Goal: Task Accomplishment & Management: Use online tool/utility

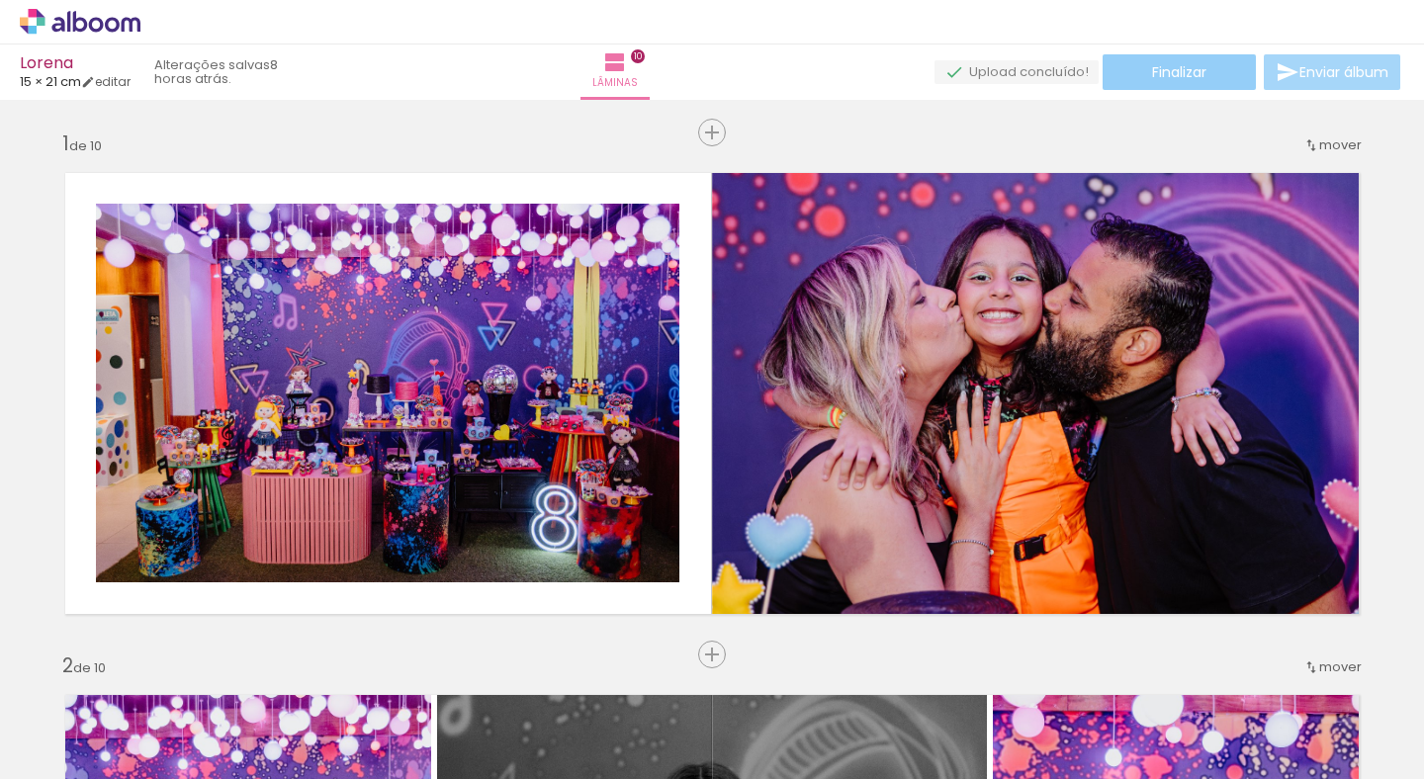
click at [950, 78] on span "Finalizar" at bounding box center [1179, 72] width 54 height 14
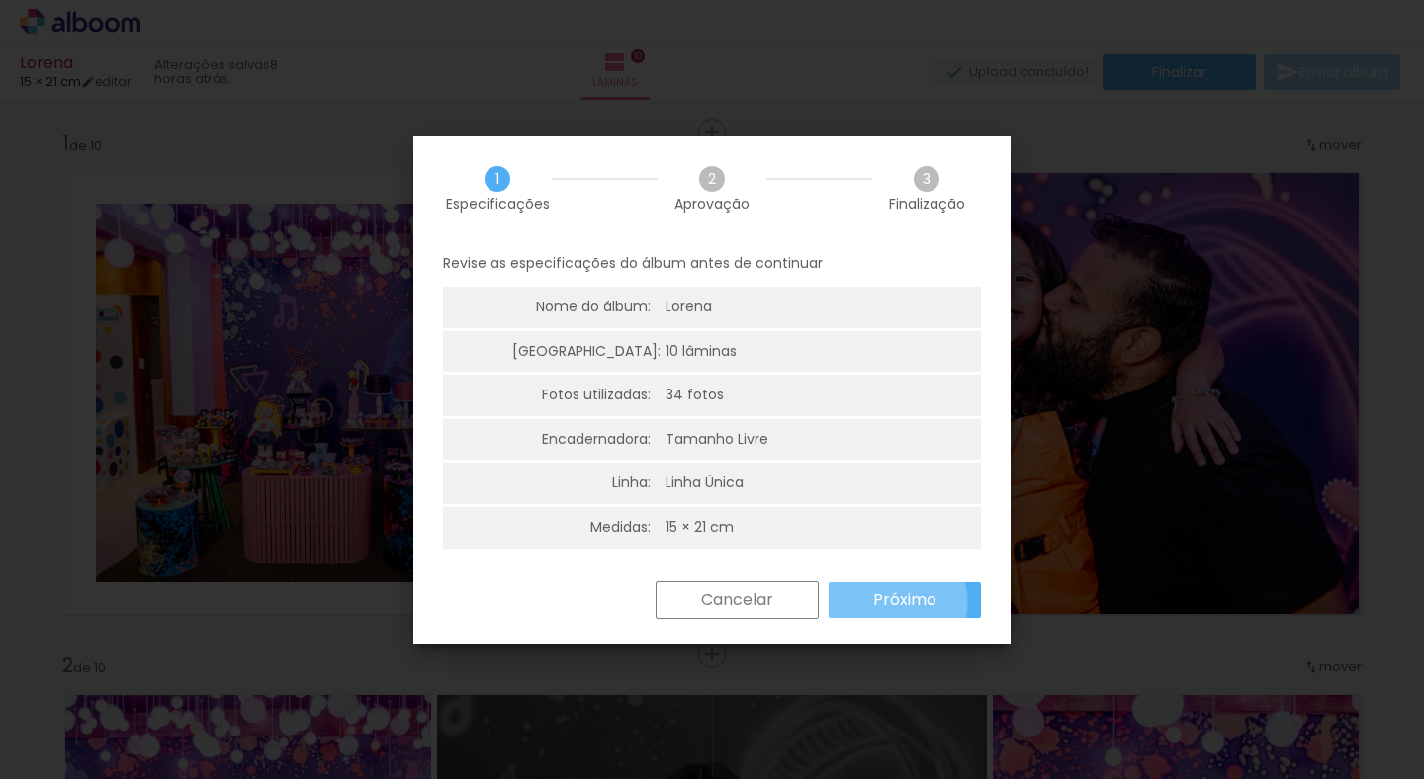
click at [0, 0] on slot "Próximo" at bounding box center [0, 0] width 0 height 0
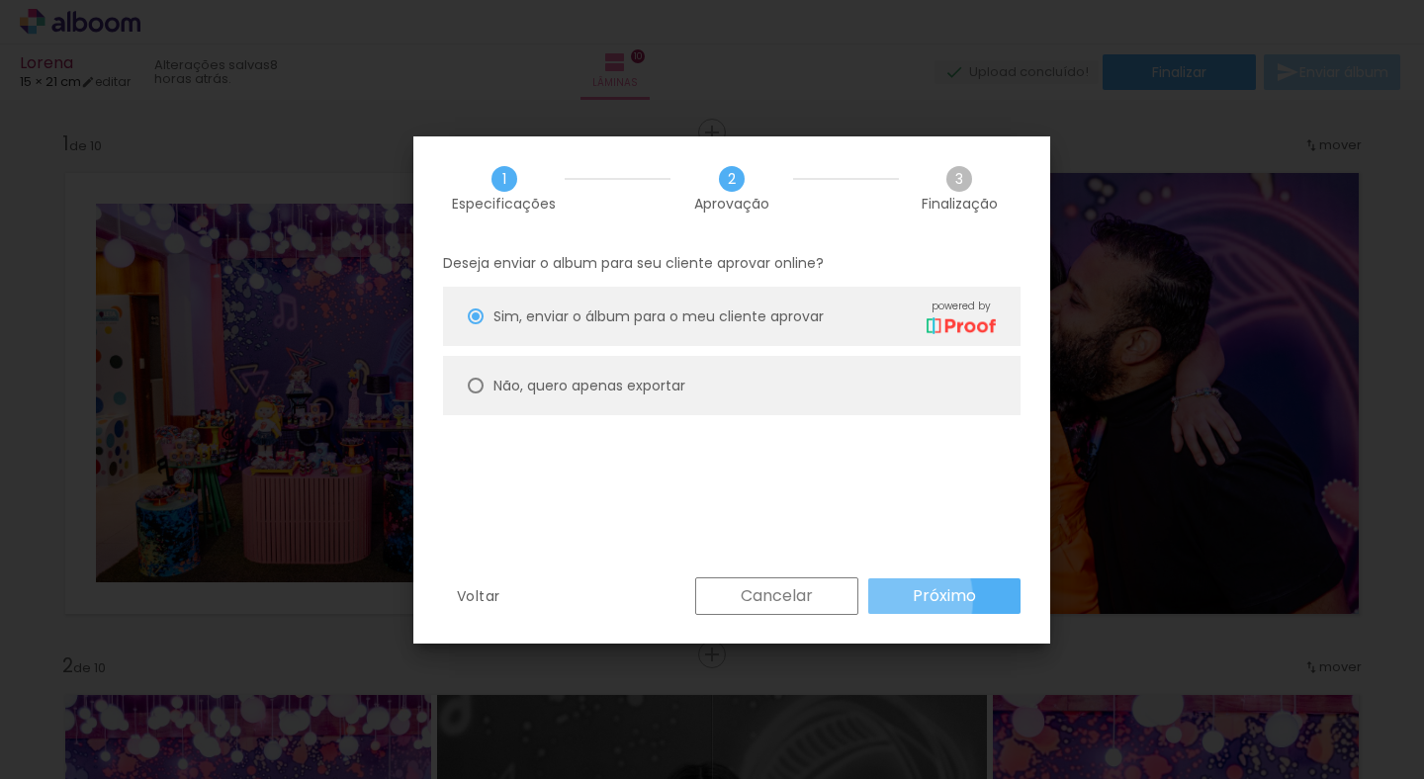
click at [884, 599] on paper-button "Próximo" at bounding box center [944, 597] width 152 height 36
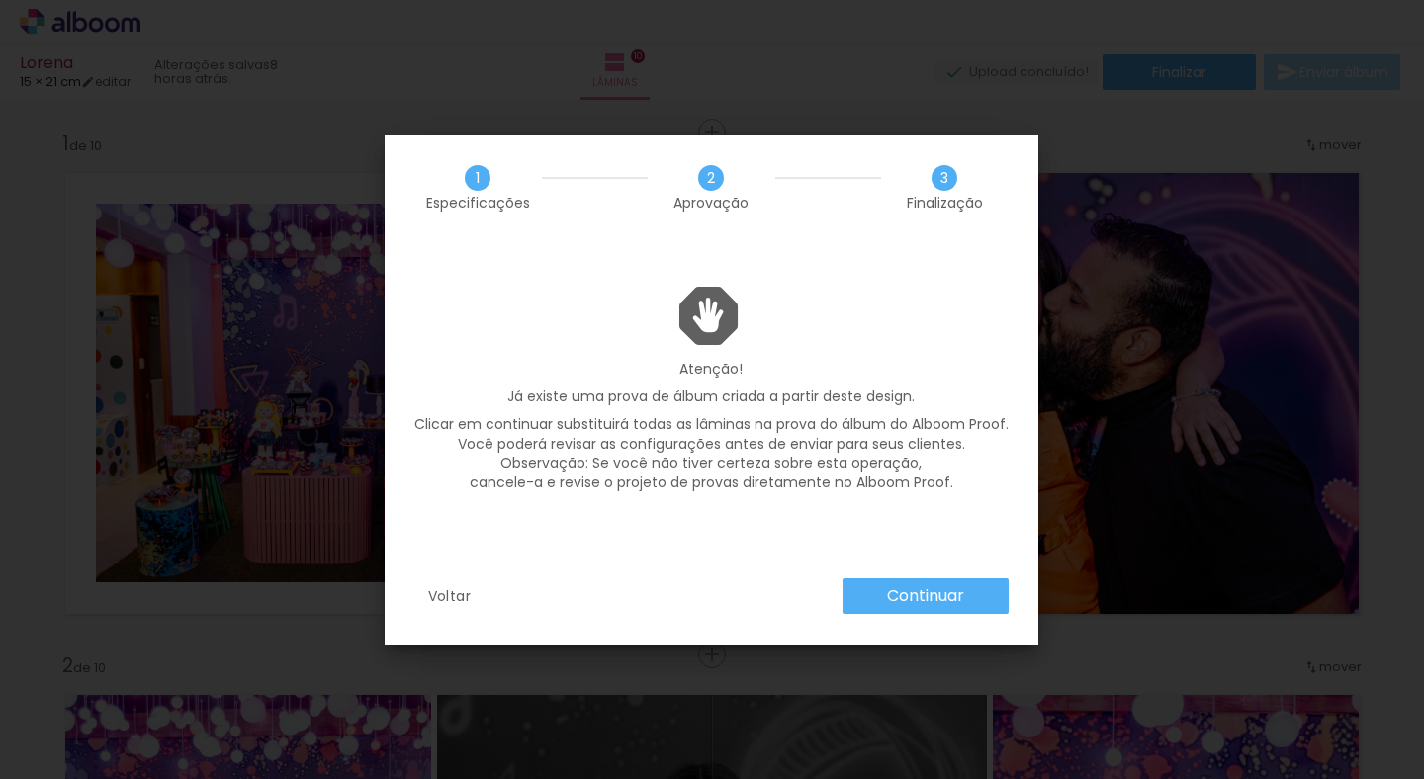
click at [0, 0] on slot "Continuar" at bounding box center [0, 0] width 0 height 0
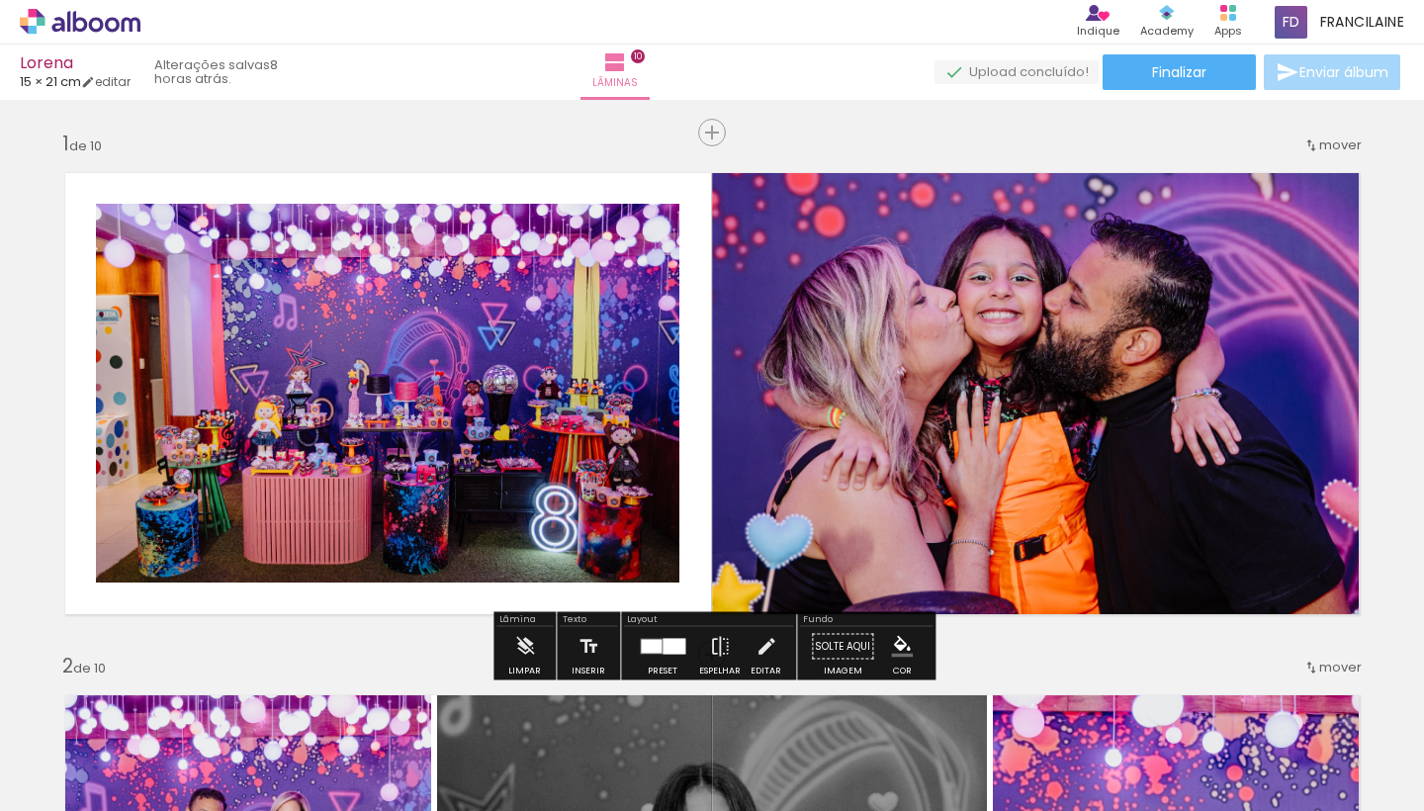
click at [85, 776] on span "Adicionar Fotos" at bounding box center [70, 784] width 59 height 22
click at [0, 0] on input "file" at bounding box center [0, 0] width 0 height 0
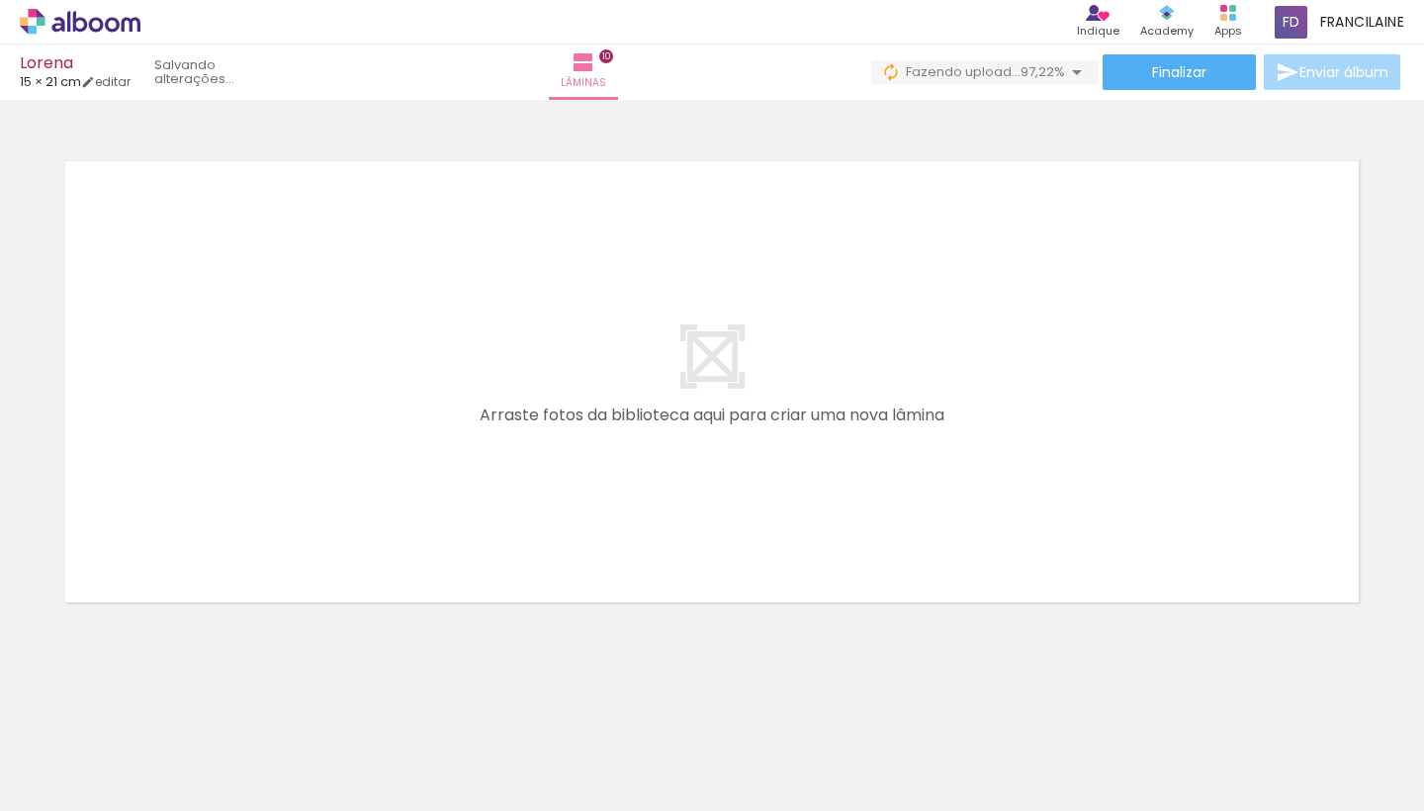
scroll to position [5233, 0]
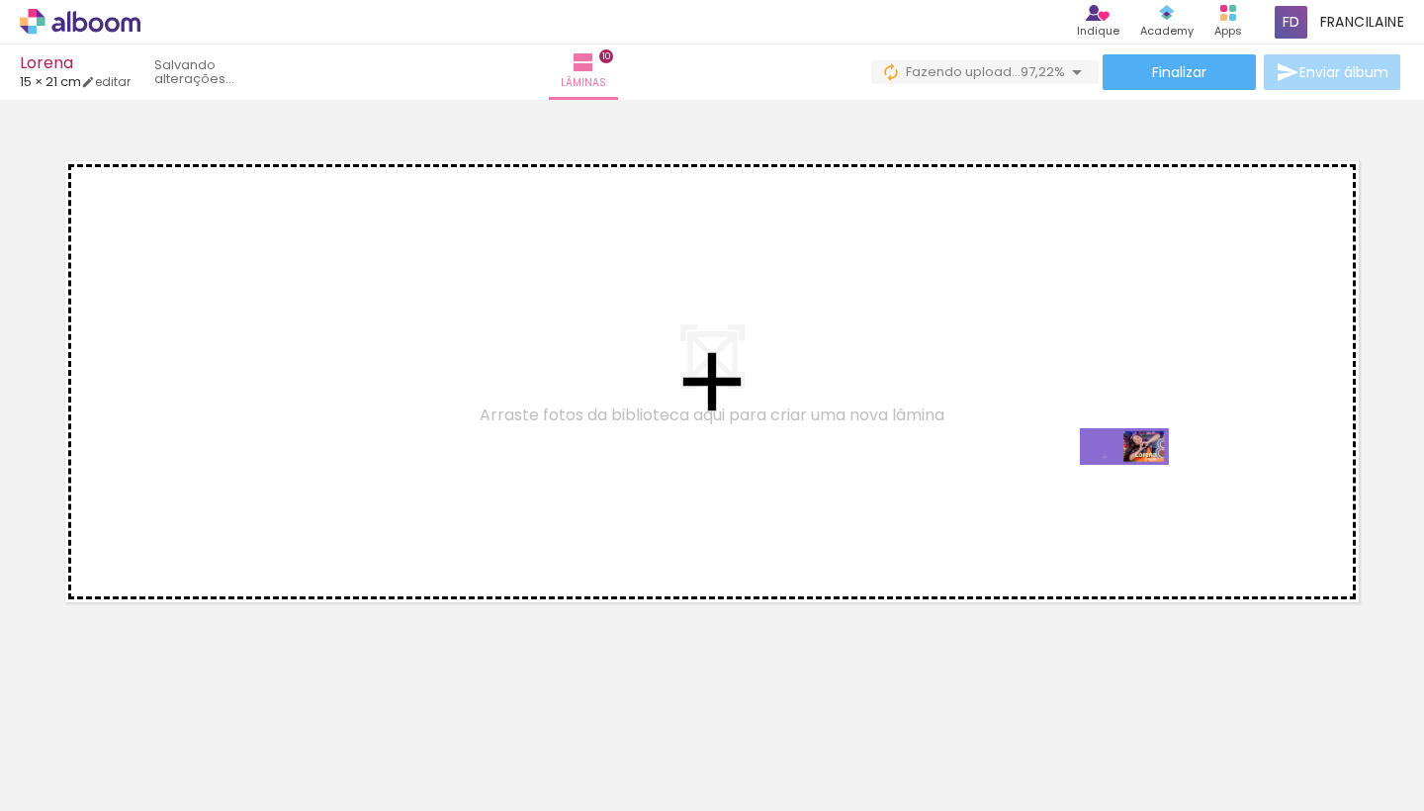
drag, startPoint x: 1392, startPoint y: 753, endPoint x: 1137, endPoint y: 486, distance: 369.3
click at [1137, 486] on quentale-workspace at bounding box center [712, 405] width 1424 height 811
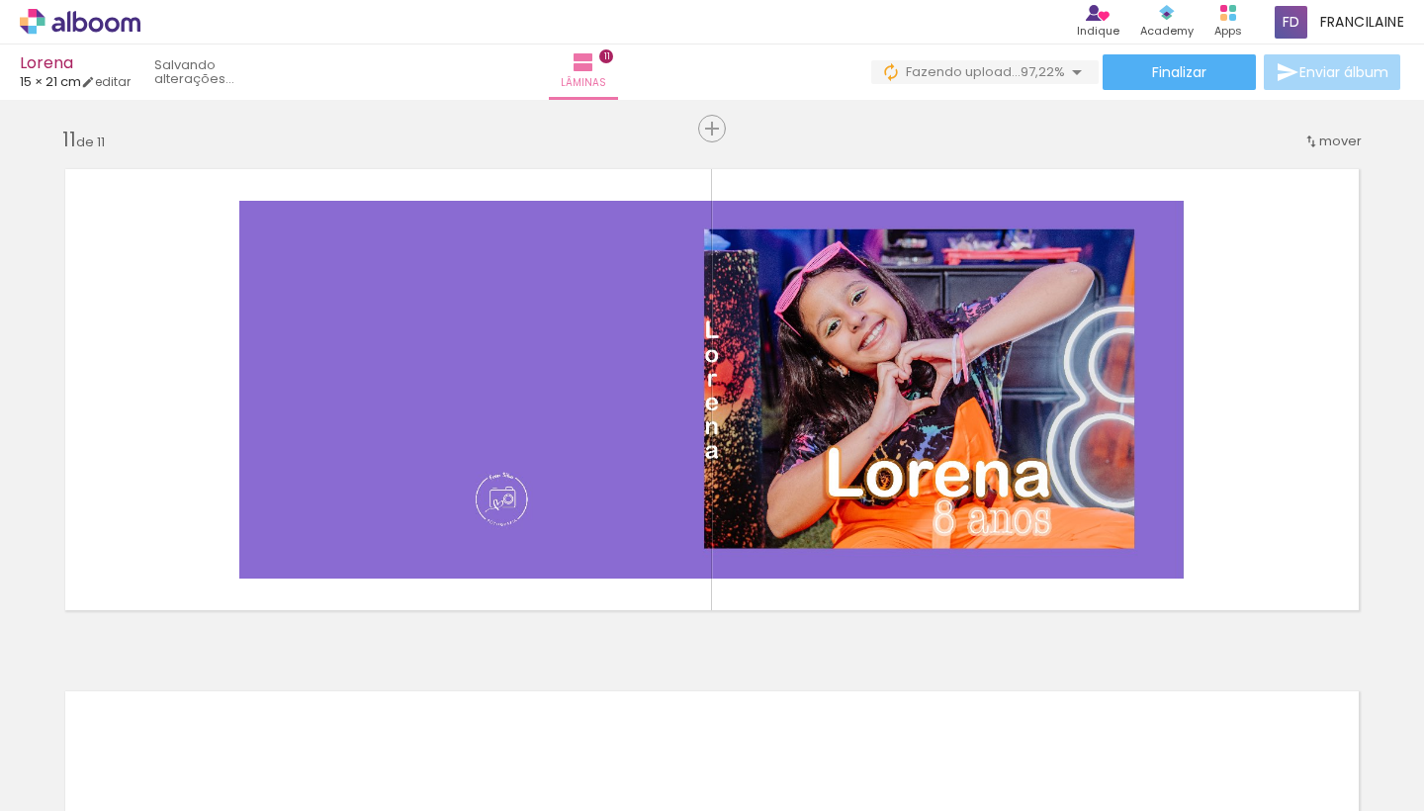
scroll to position [5221, 0]
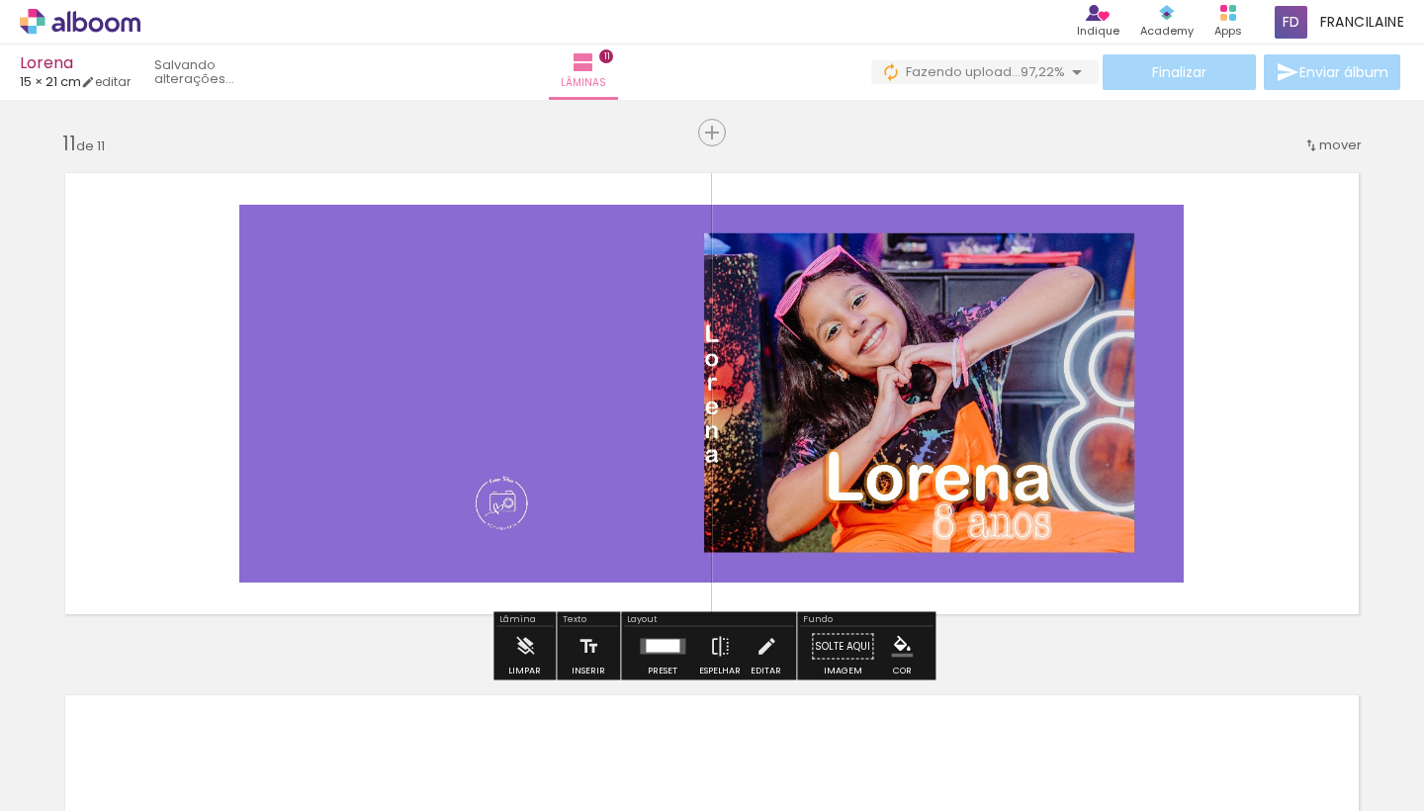
click at [662, 644] on div at bounding box center [663, 646] width 34 height 13
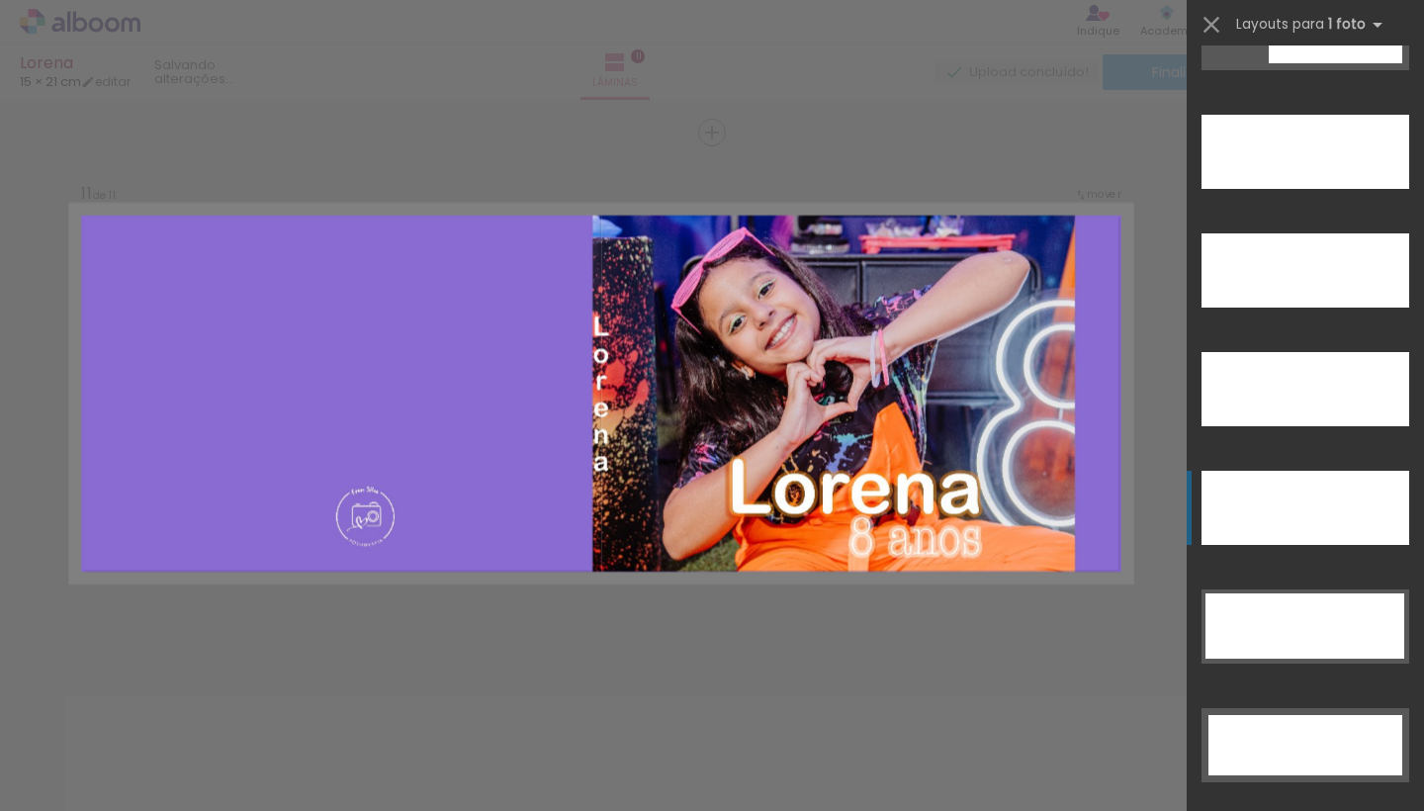
scroll to position [5640, 0]
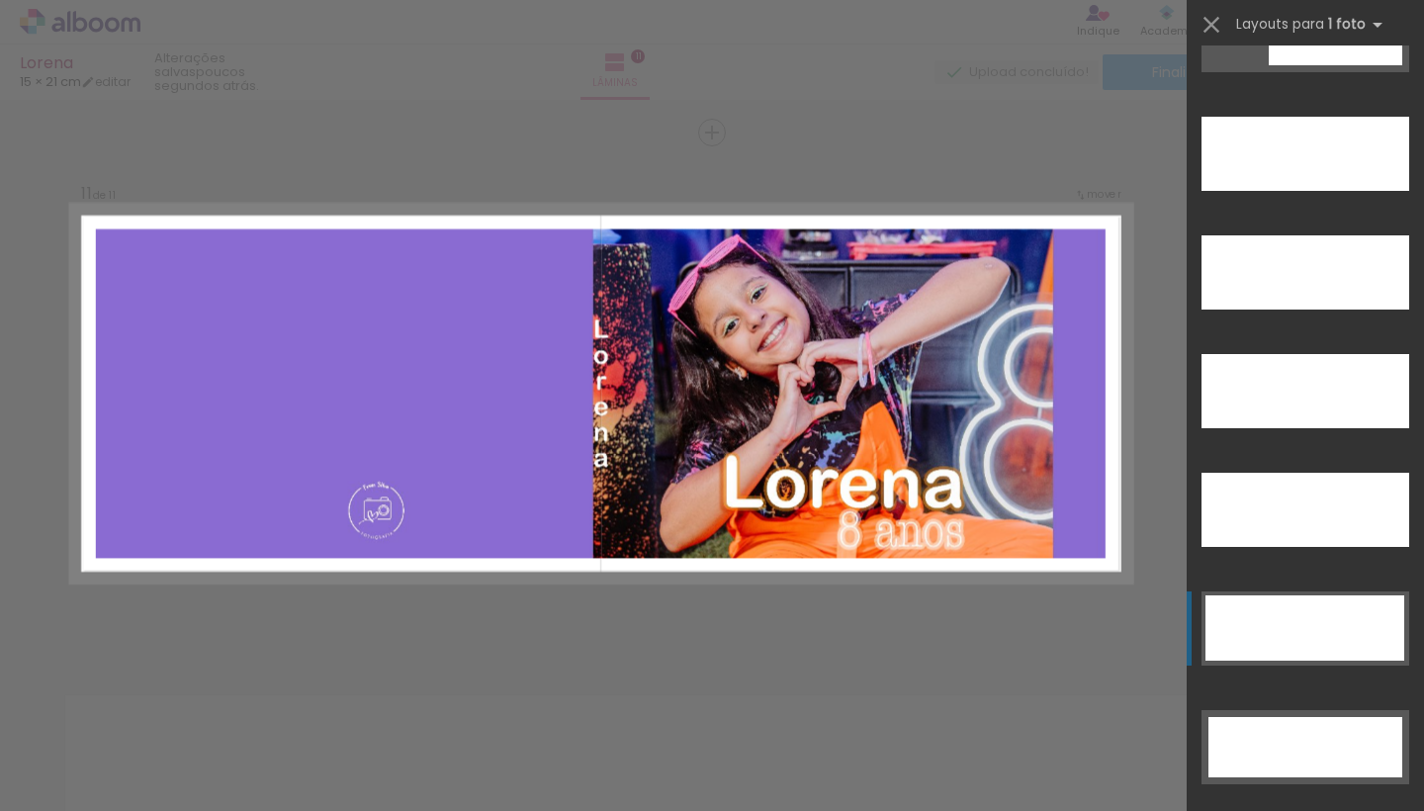
click at [1326, 647] on div at bounding box center [1304, 627] width 199 height 65
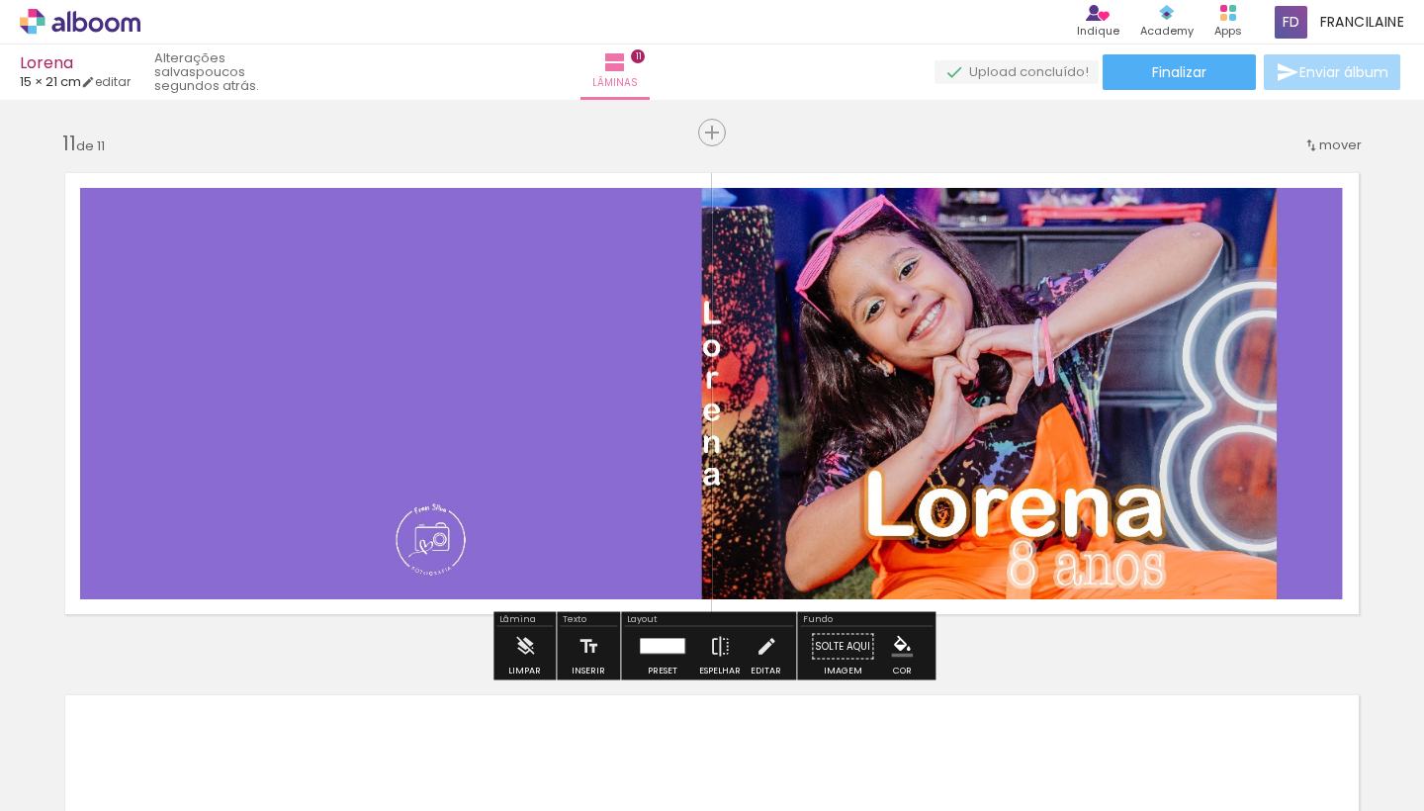
click at [1338, 147] on span "mover" at bounding box center [1340, 144] width 43 height 19
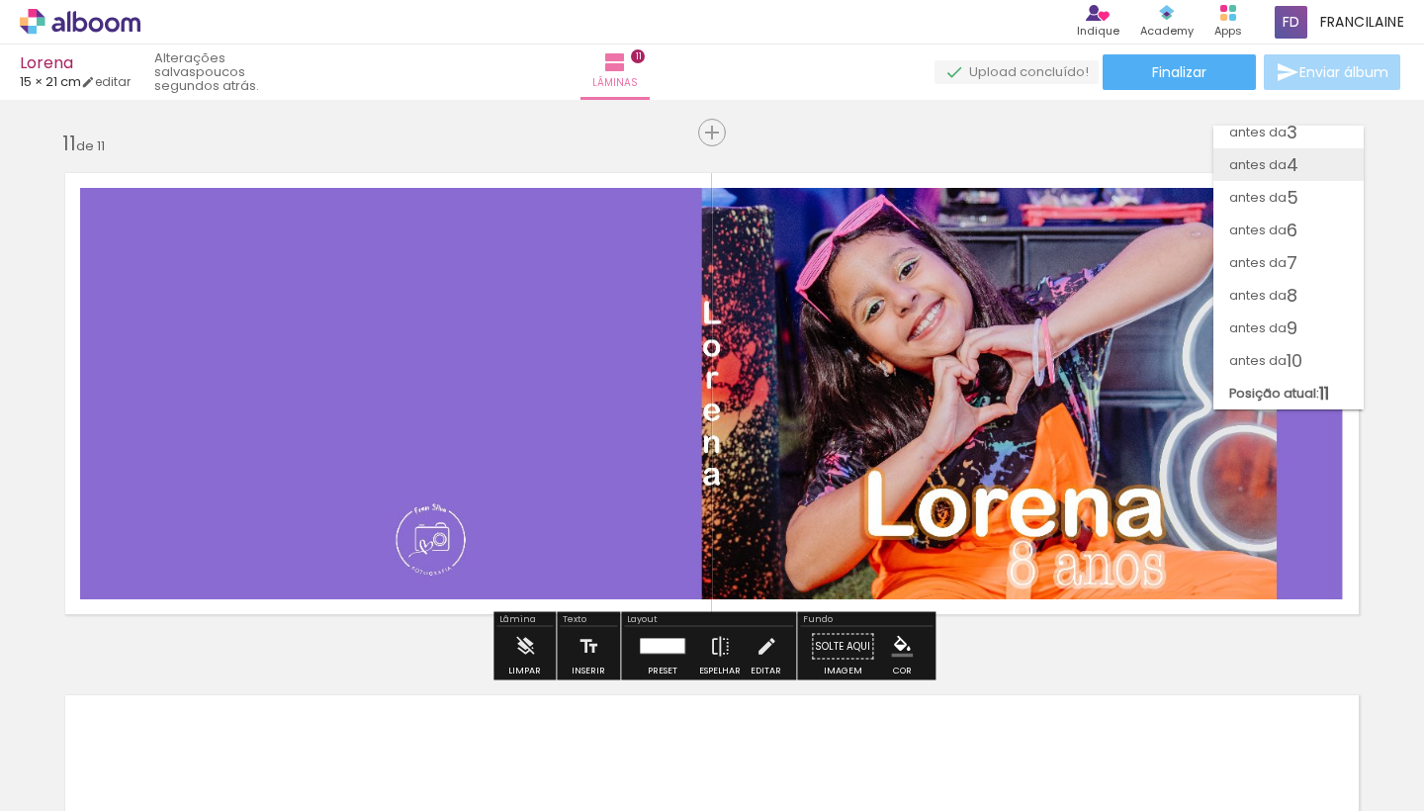
scroll to position [25, 0]
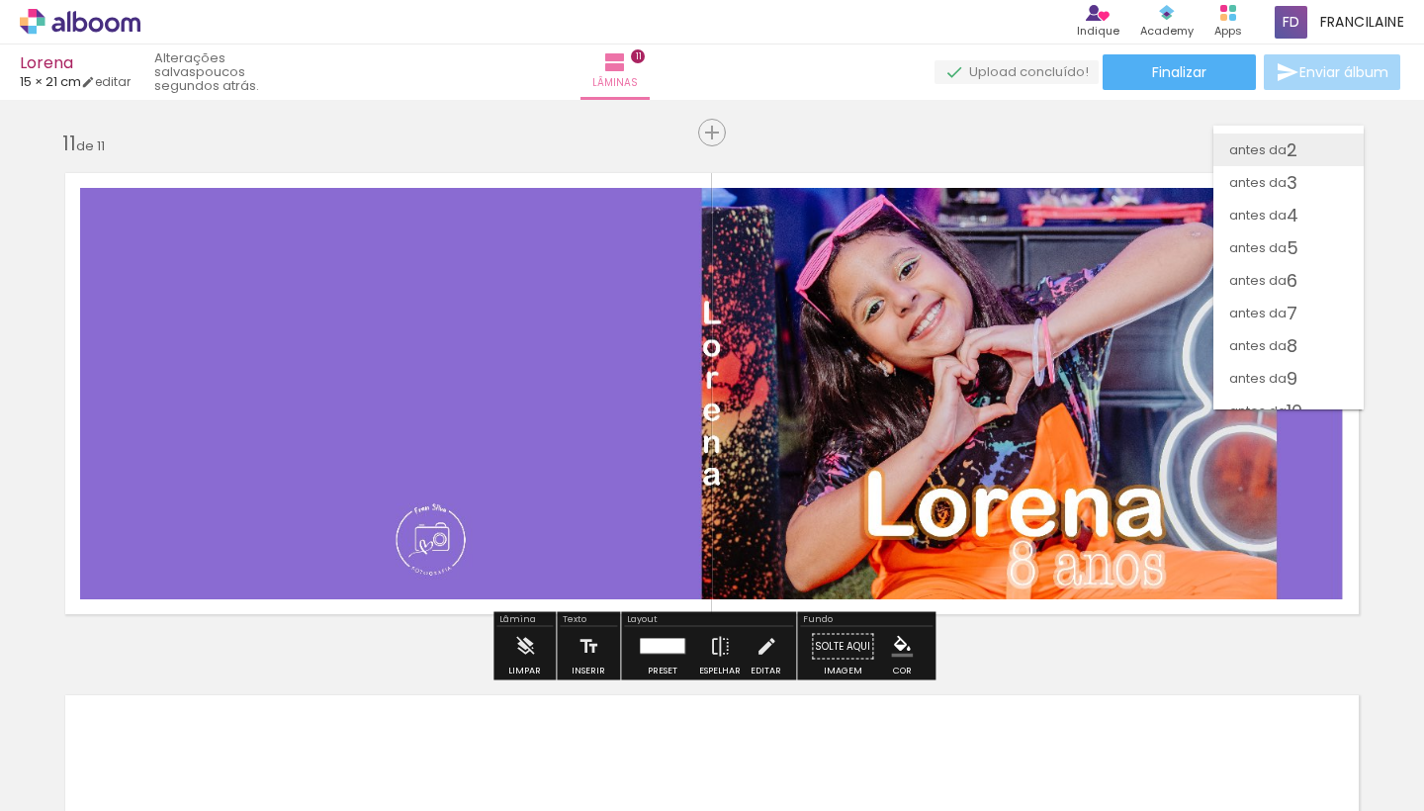
click at [1336, 139] on paper-item "antes da 2" at bounding box center [1288, 150] width 150 height 33
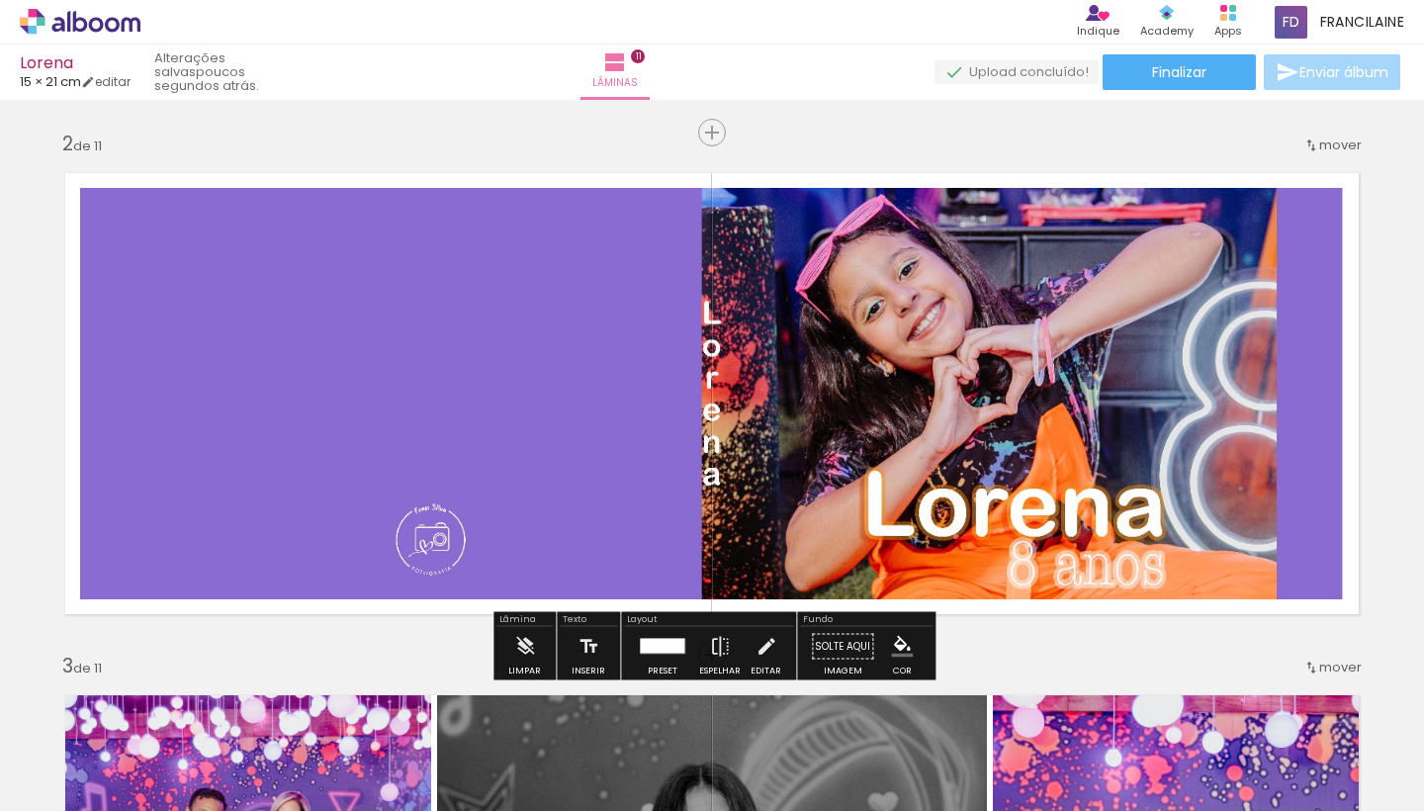
scroll to position [425, 0]
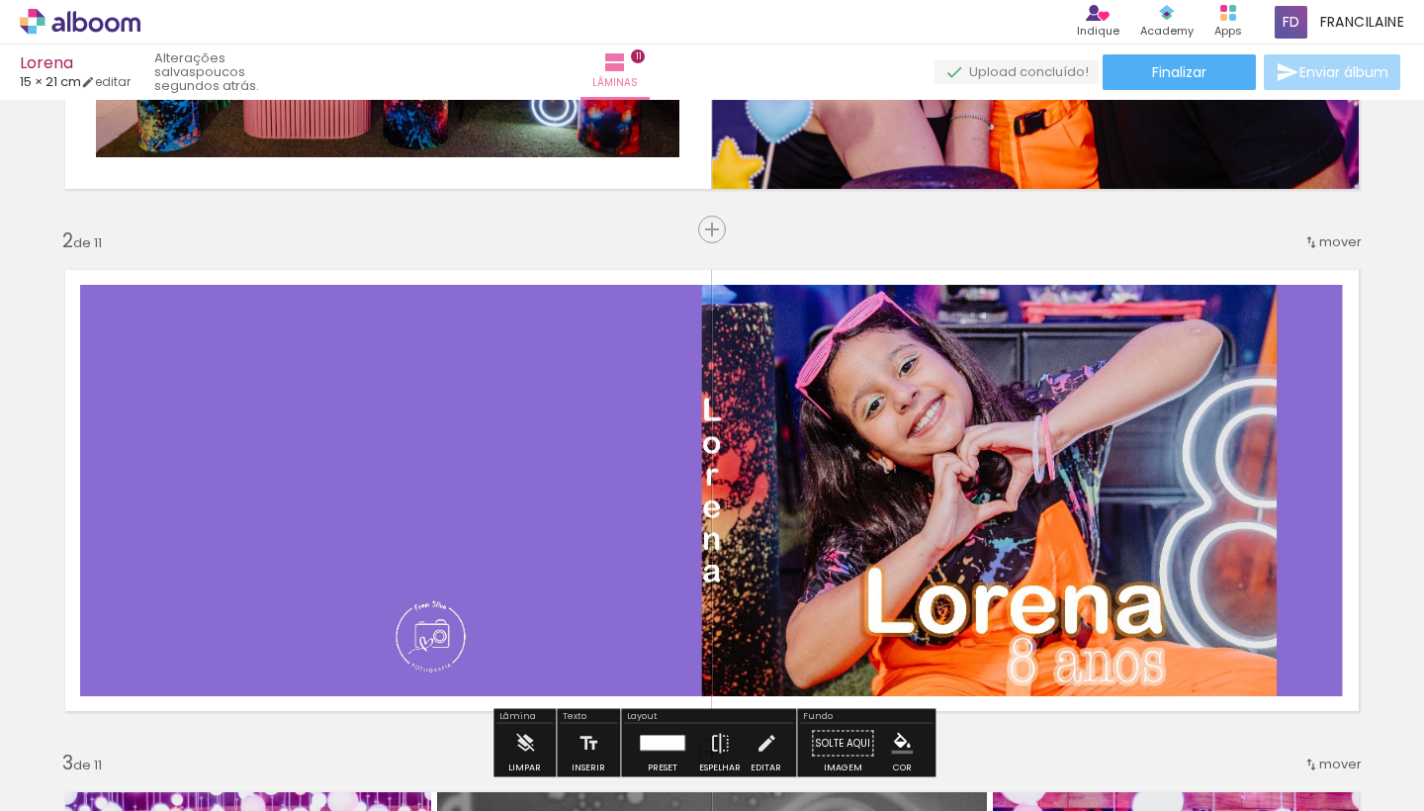
click at [1319, 240] on iron-icon at bounding box center [1311, 242] width 16 height 16
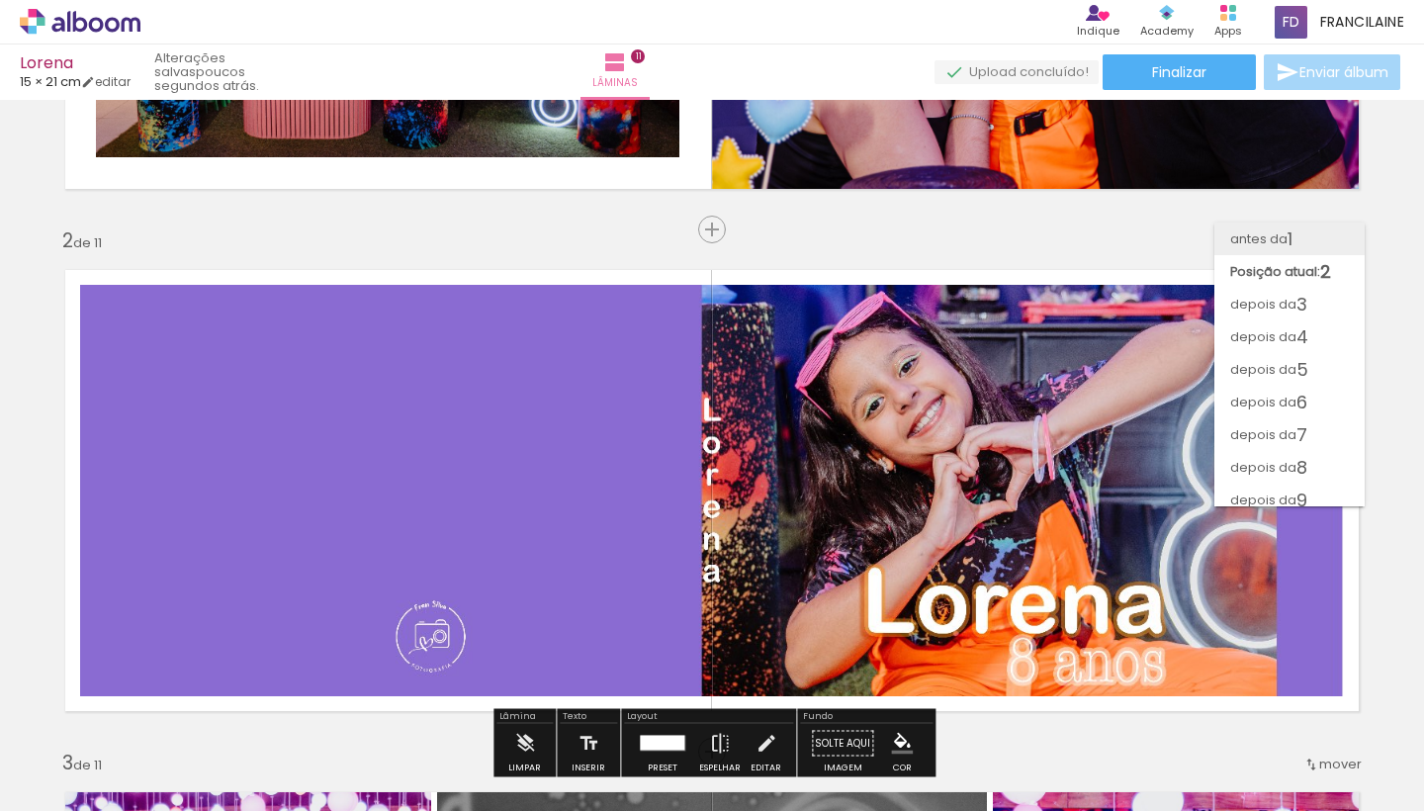
click at [1303, 236] on paper-item "antes da 1" at bounding box center [1289, 239] width 150 height 33
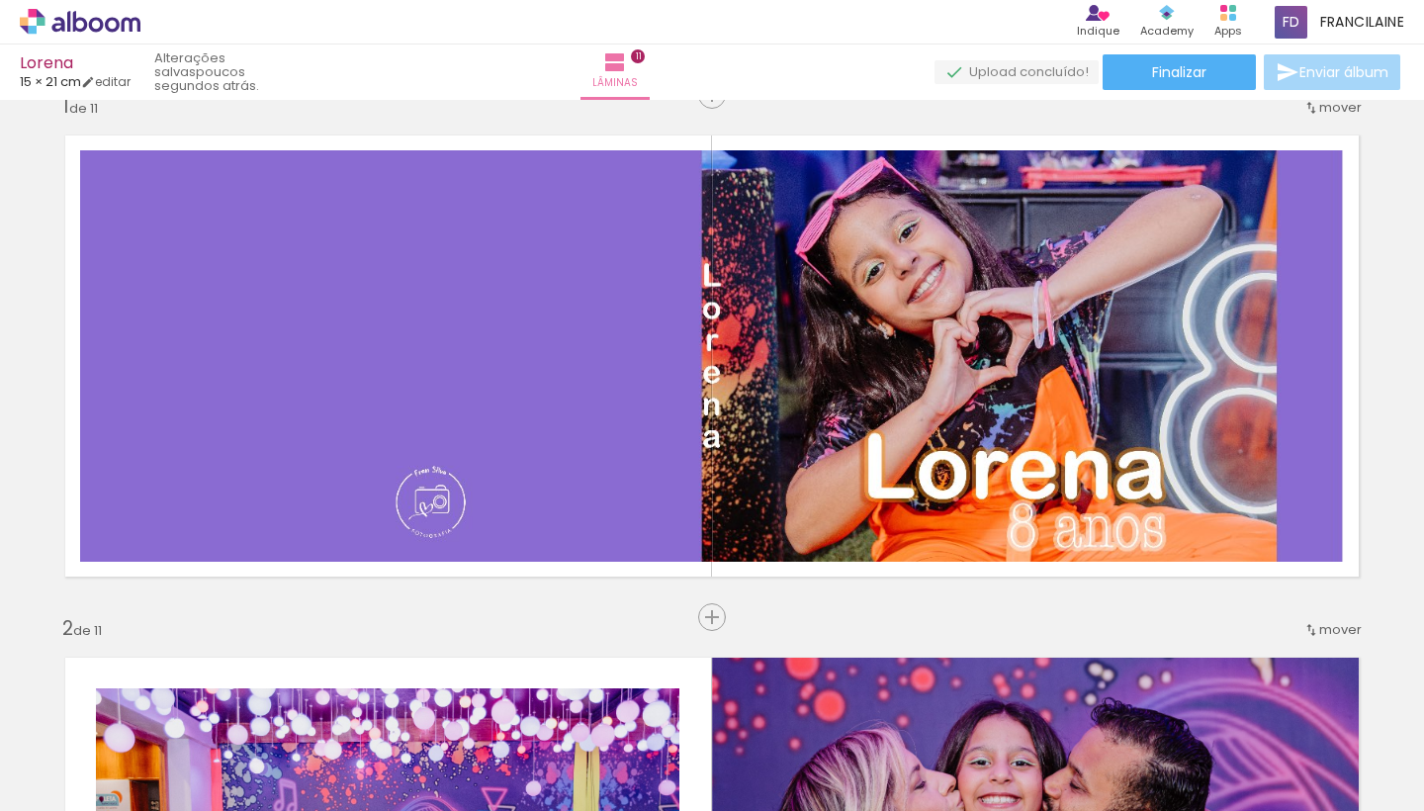
scroll to position [0, 0]
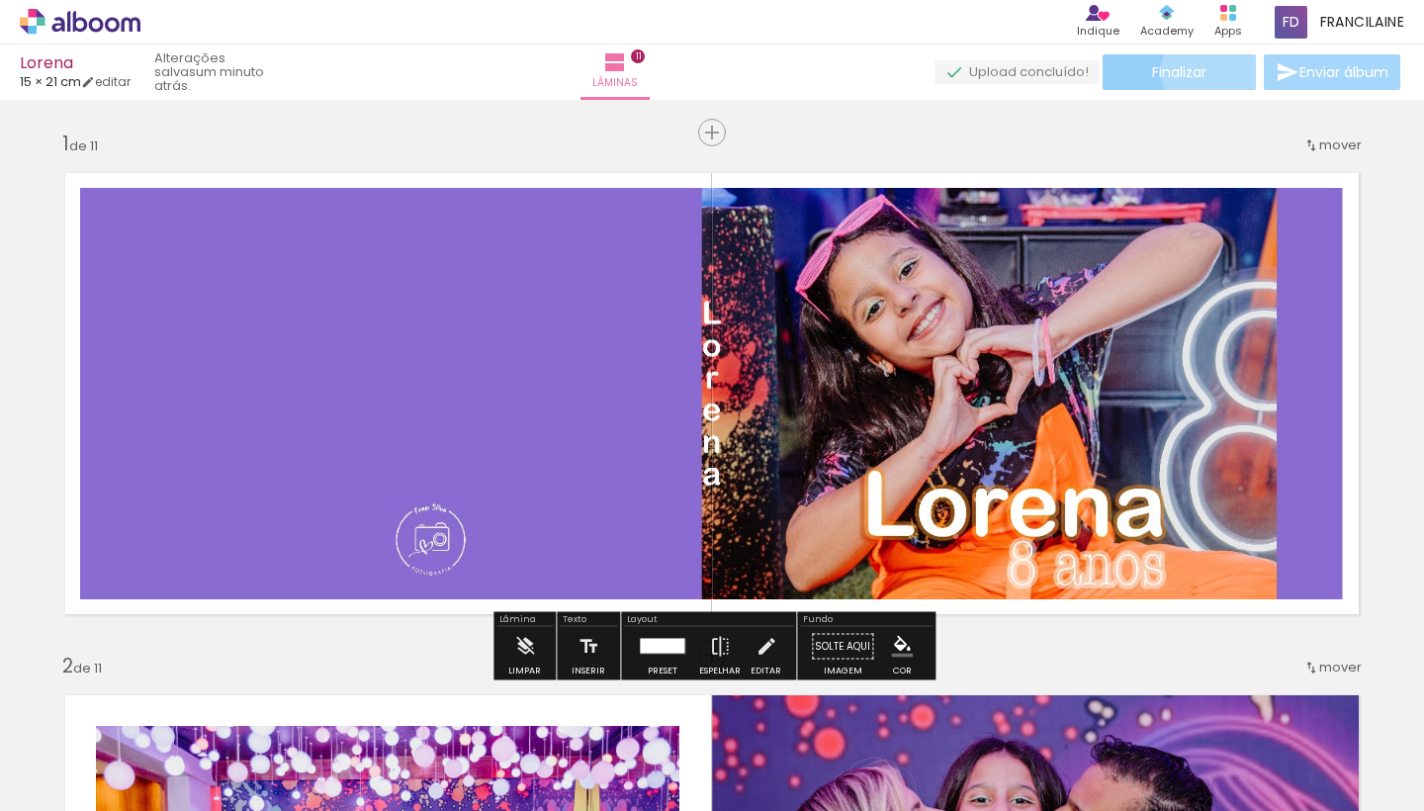
click at [1210, 70] on paper-button "Finalizar" at bounding box center [1179, 72] width 153 height 36
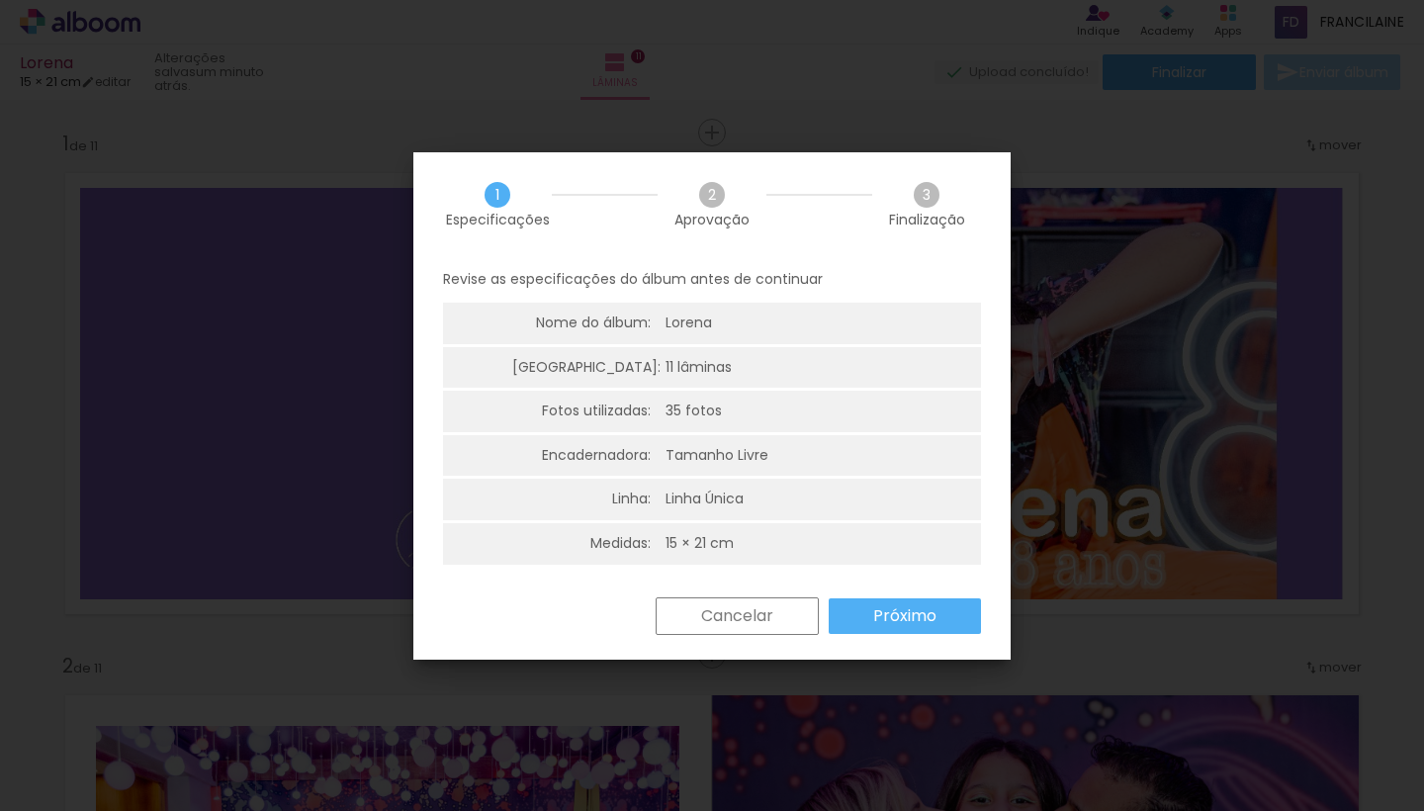
click at [898, 624] on paper-button "Próximo" at bounding box center [905, 616] width 152 height 36
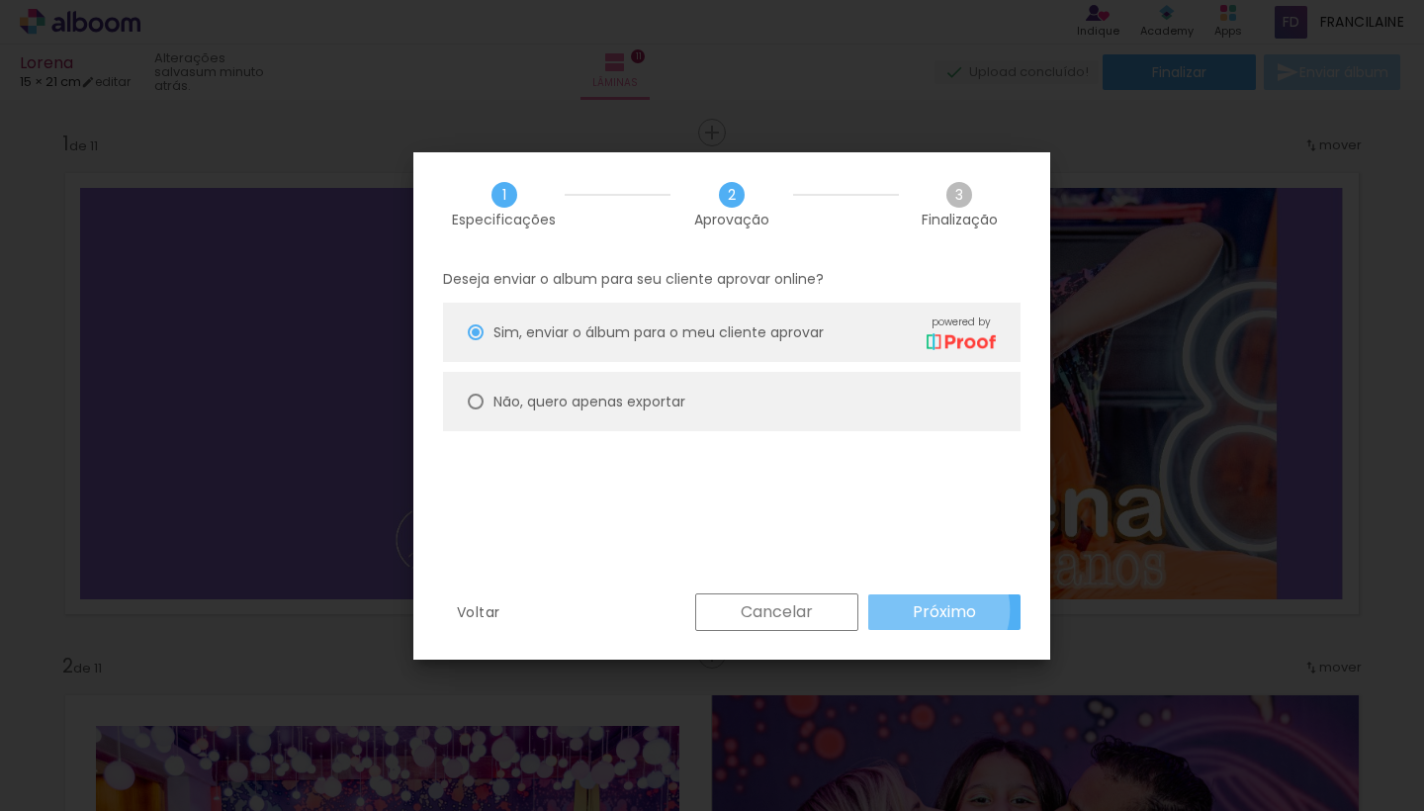
click at [0, 0] on slot "Próximo" at bounding box center [0, 0] width 0 height 0
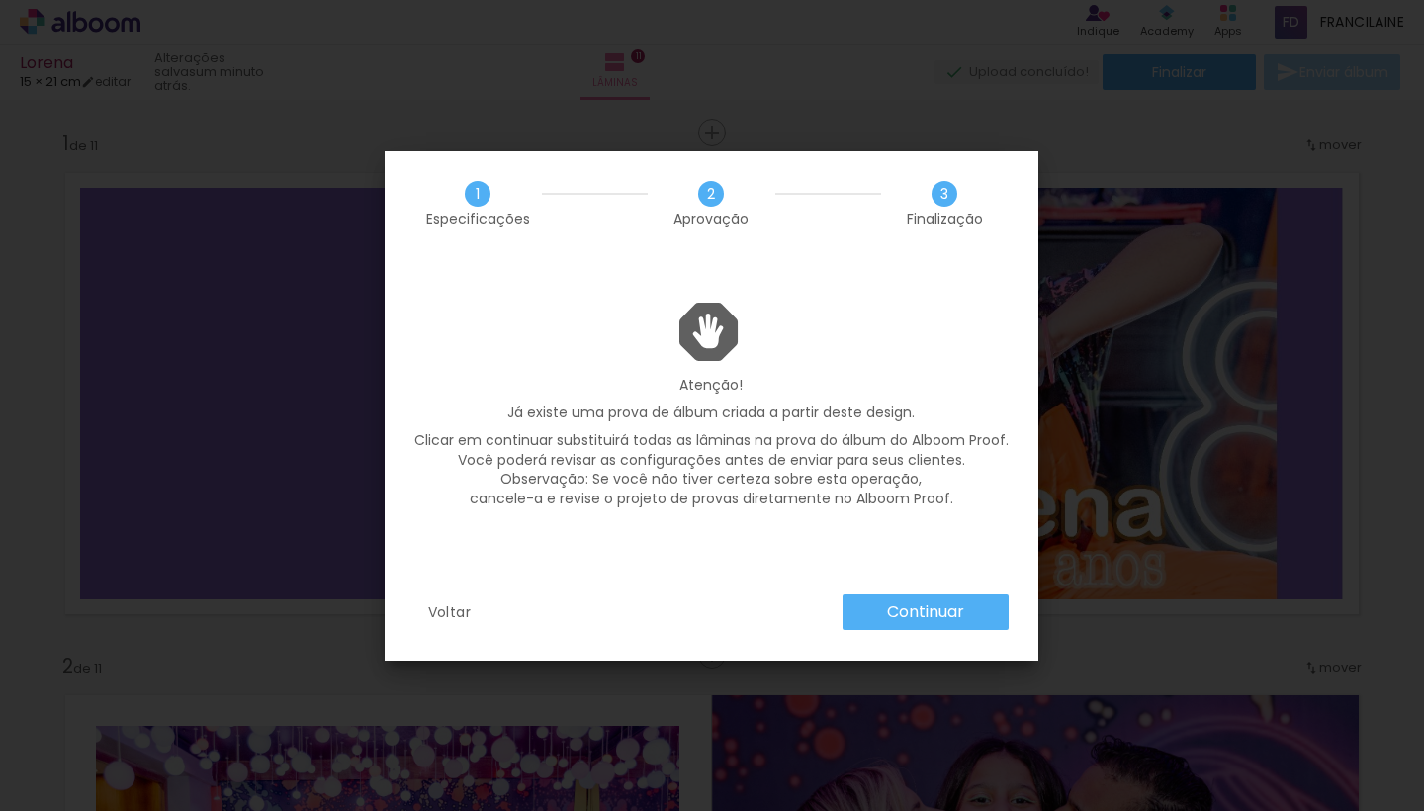
click at [0, 0] on slot "Continuar" at bounding box center [0, 0] width 0 height 0
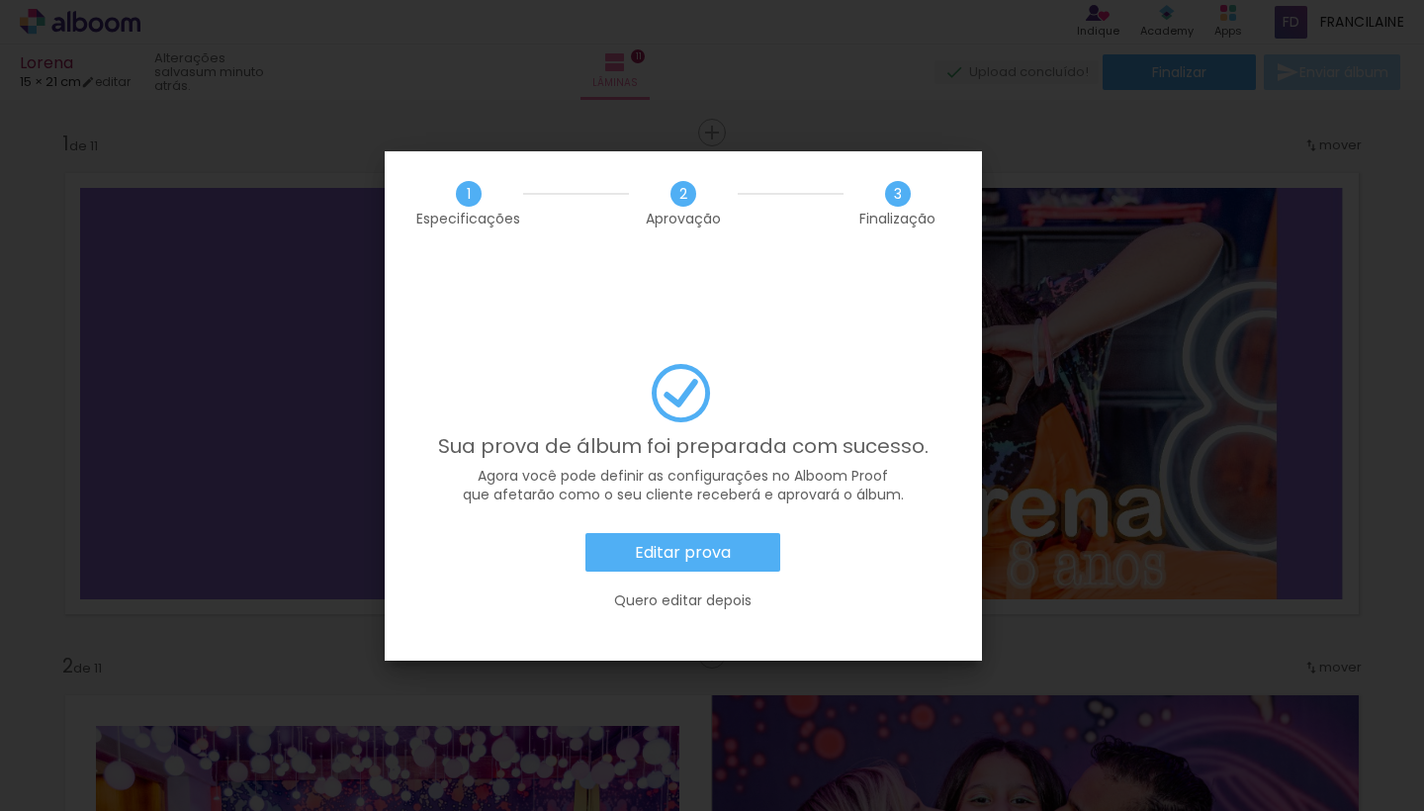
click at [0, 0] on slot "Quero editar depois" at bounding box center [0, 0] width 0 height 0
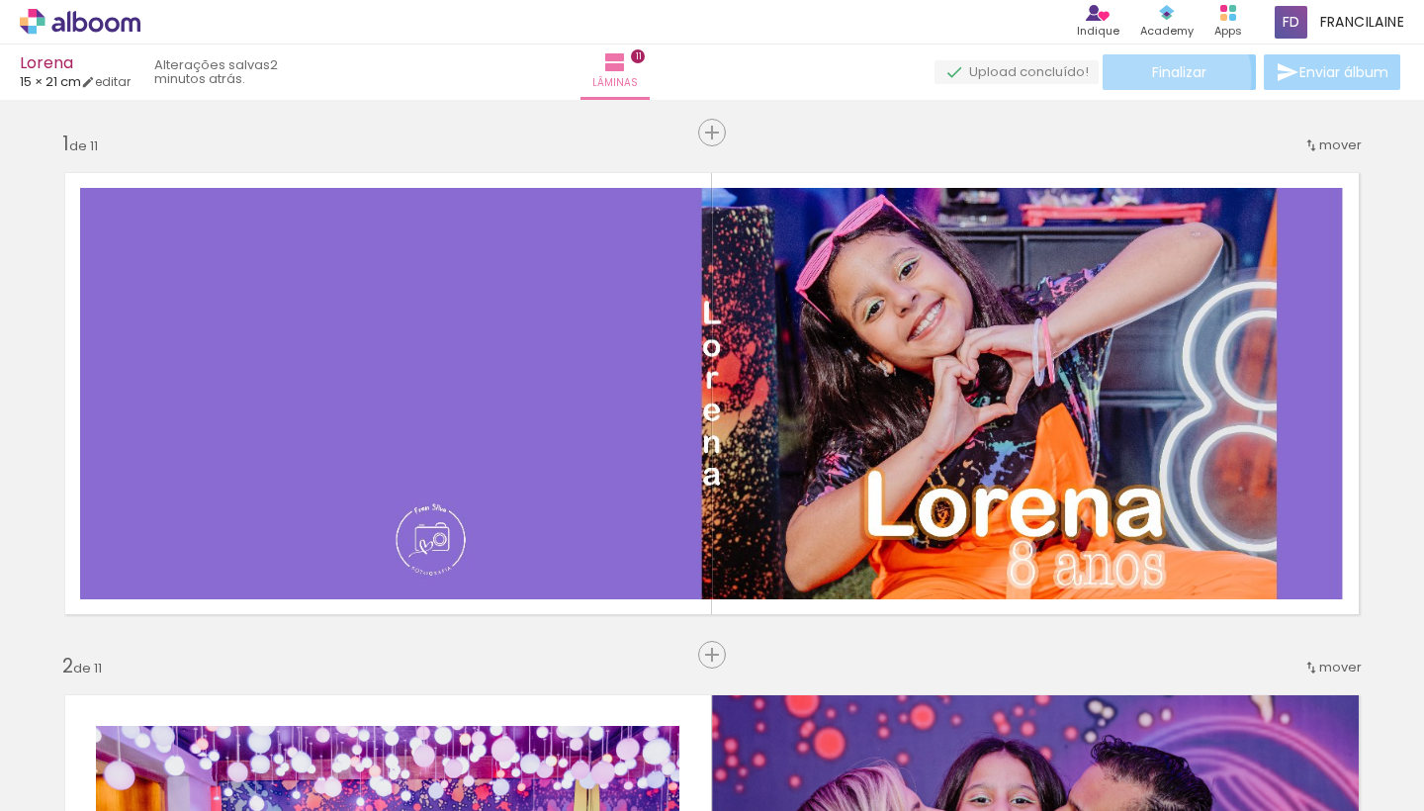
click at [1159, 76] on span "Finalizar" at bounding box center [1179, 72] width 54 height 14
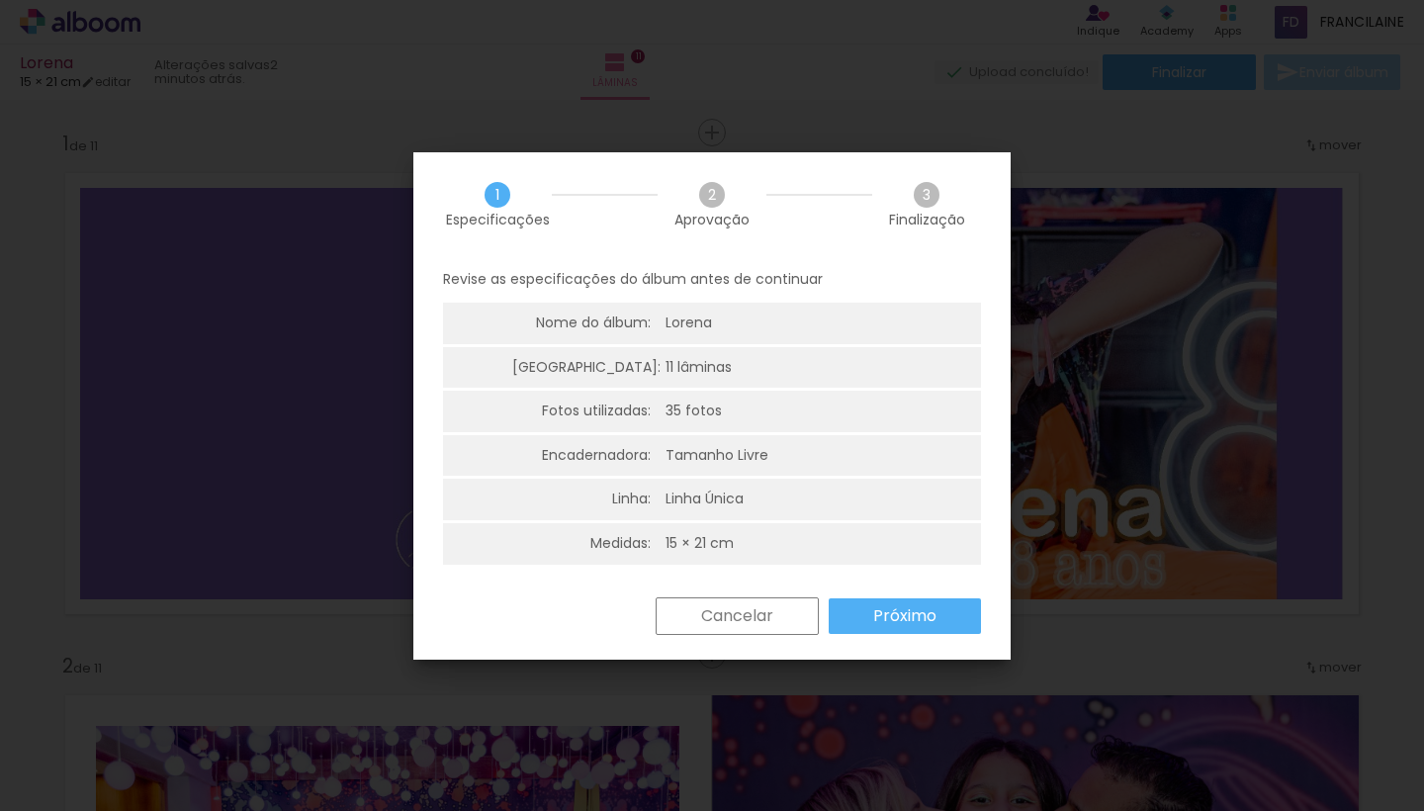
click at [0, 0] on slot "Próximo" at bounding box center [0, 0] width 0 height 0
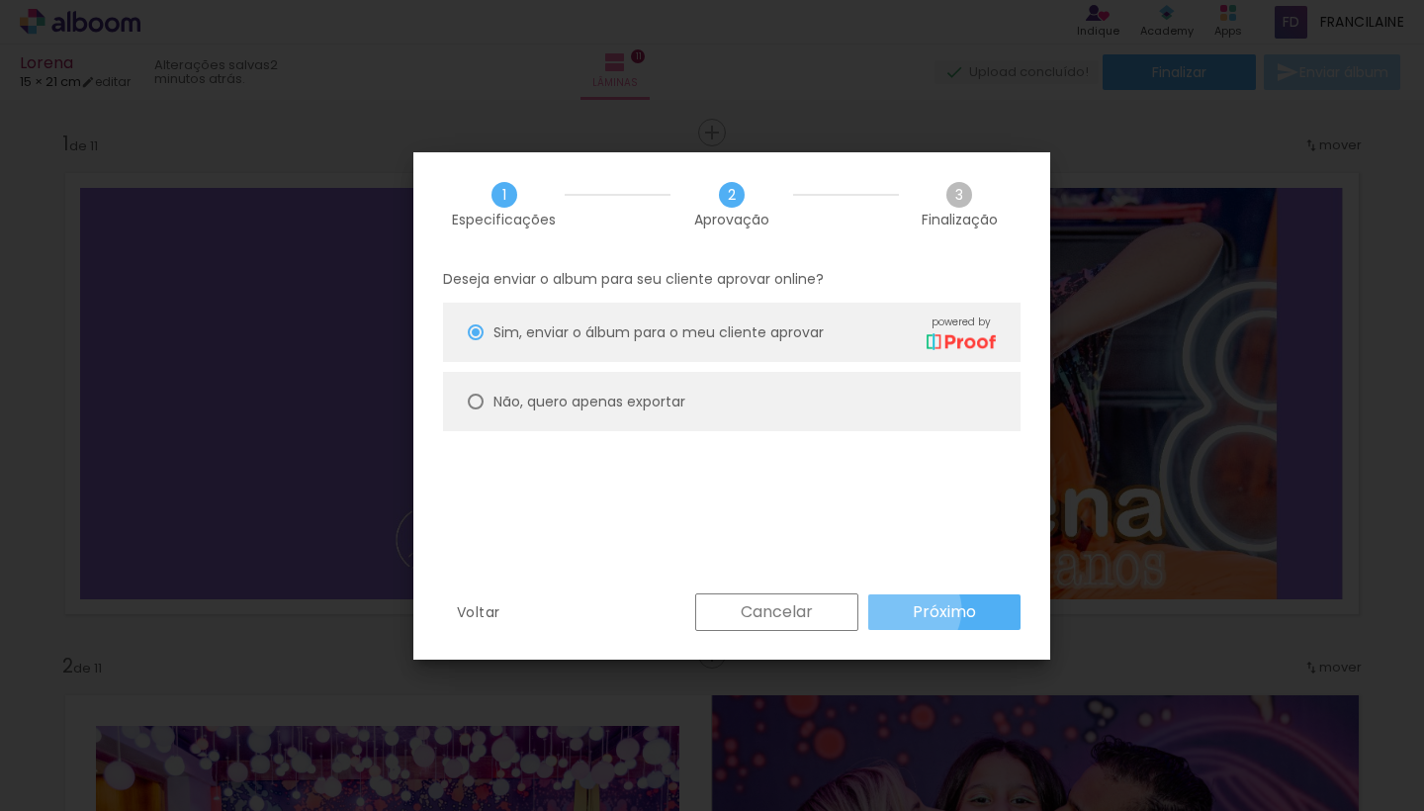
click at [909, 609] on paper-button "Próximo" at bounding box center [944, 612] width 152 height 36
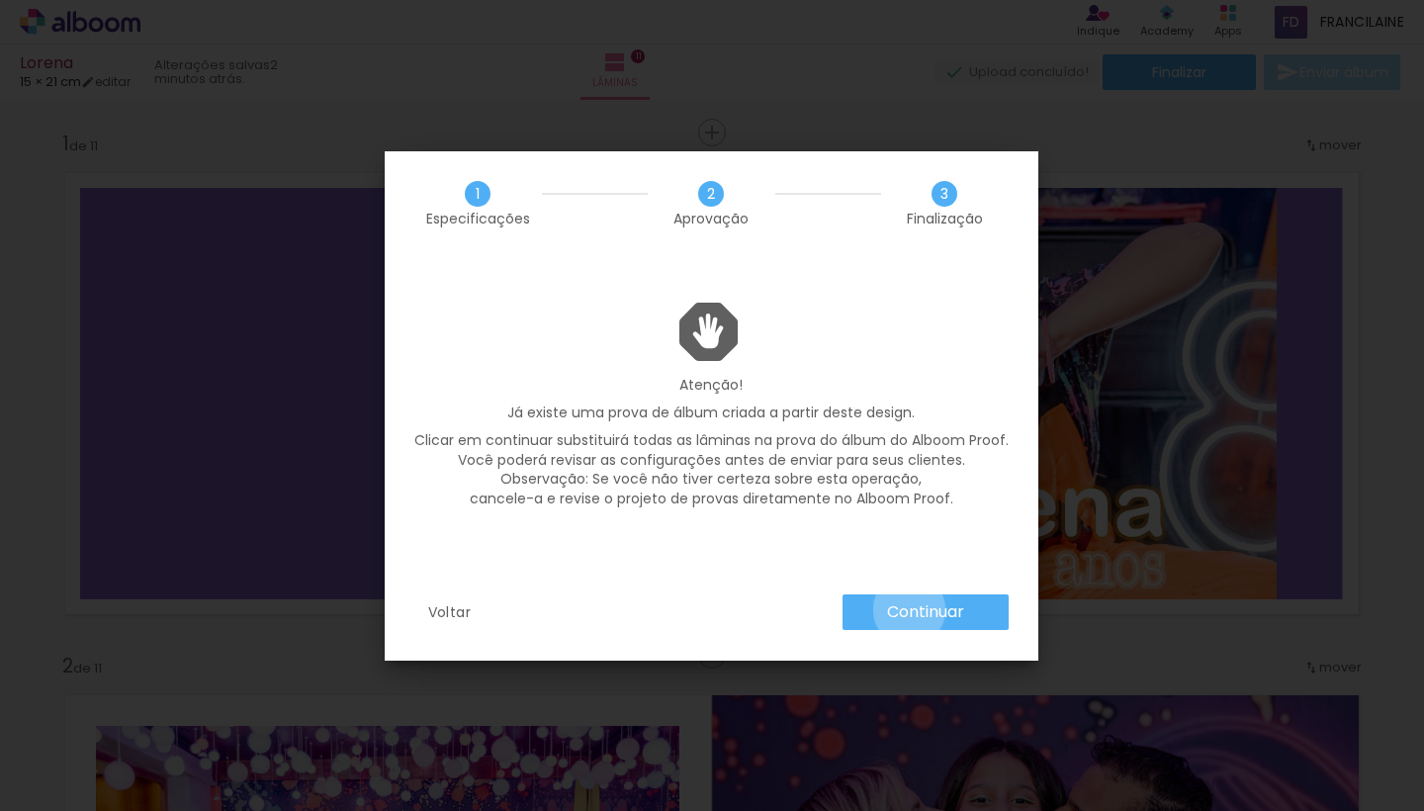
click at [0, 0] on slot "Continuar" at bounding box center [0, 0] width 0 height 0
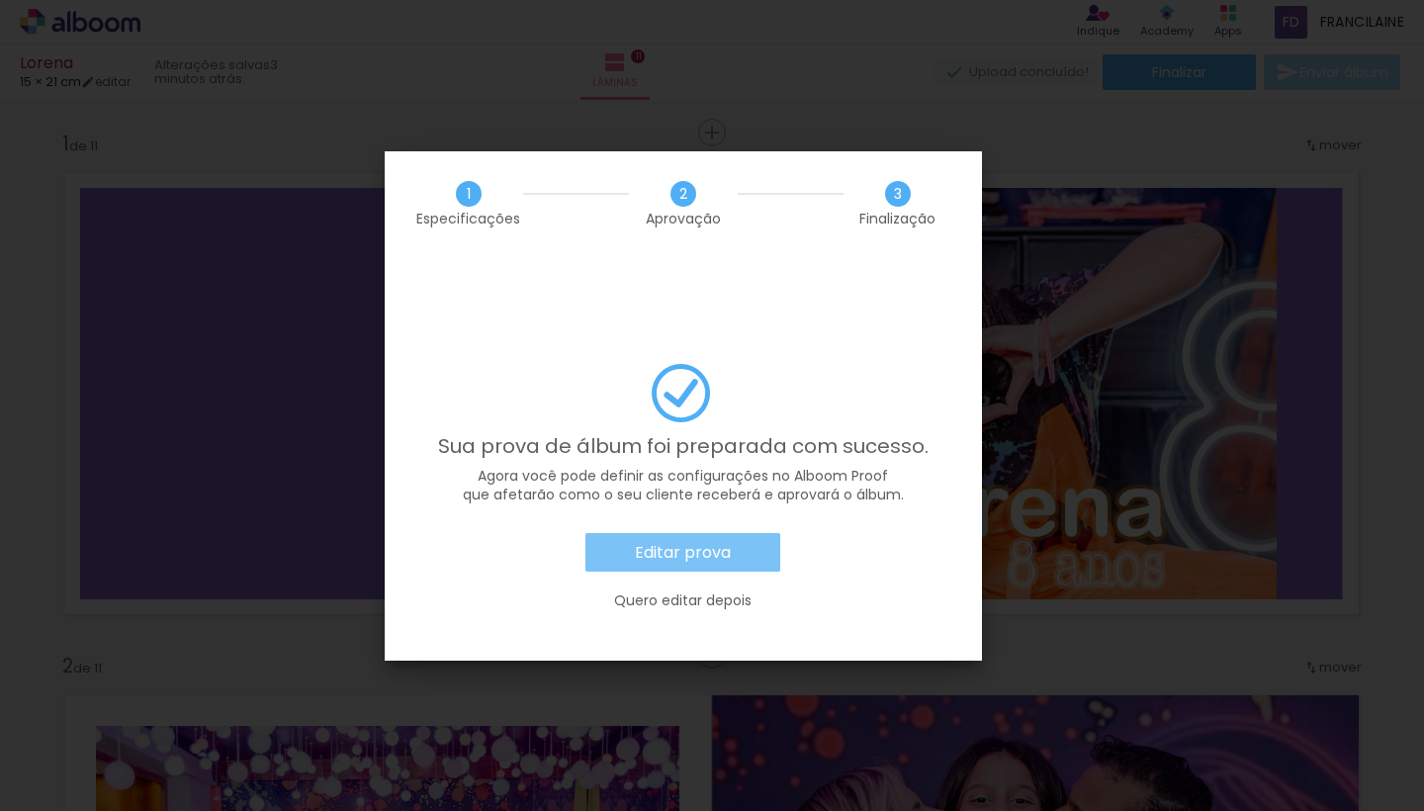
click at [755, 533] on paper-button "Editar prova" at bounding box center [682, 553] width 195 height 40
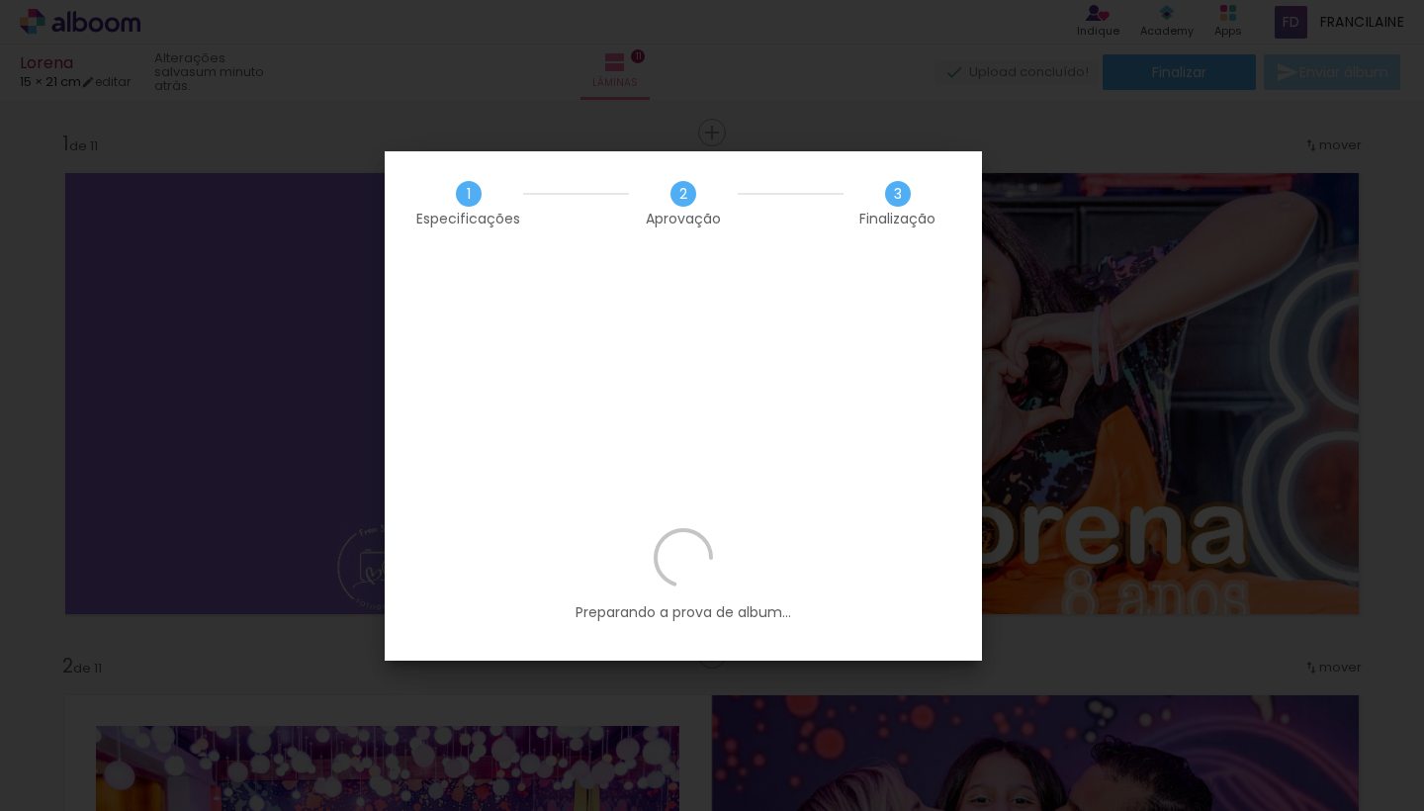
scroll to position [0, 2712]
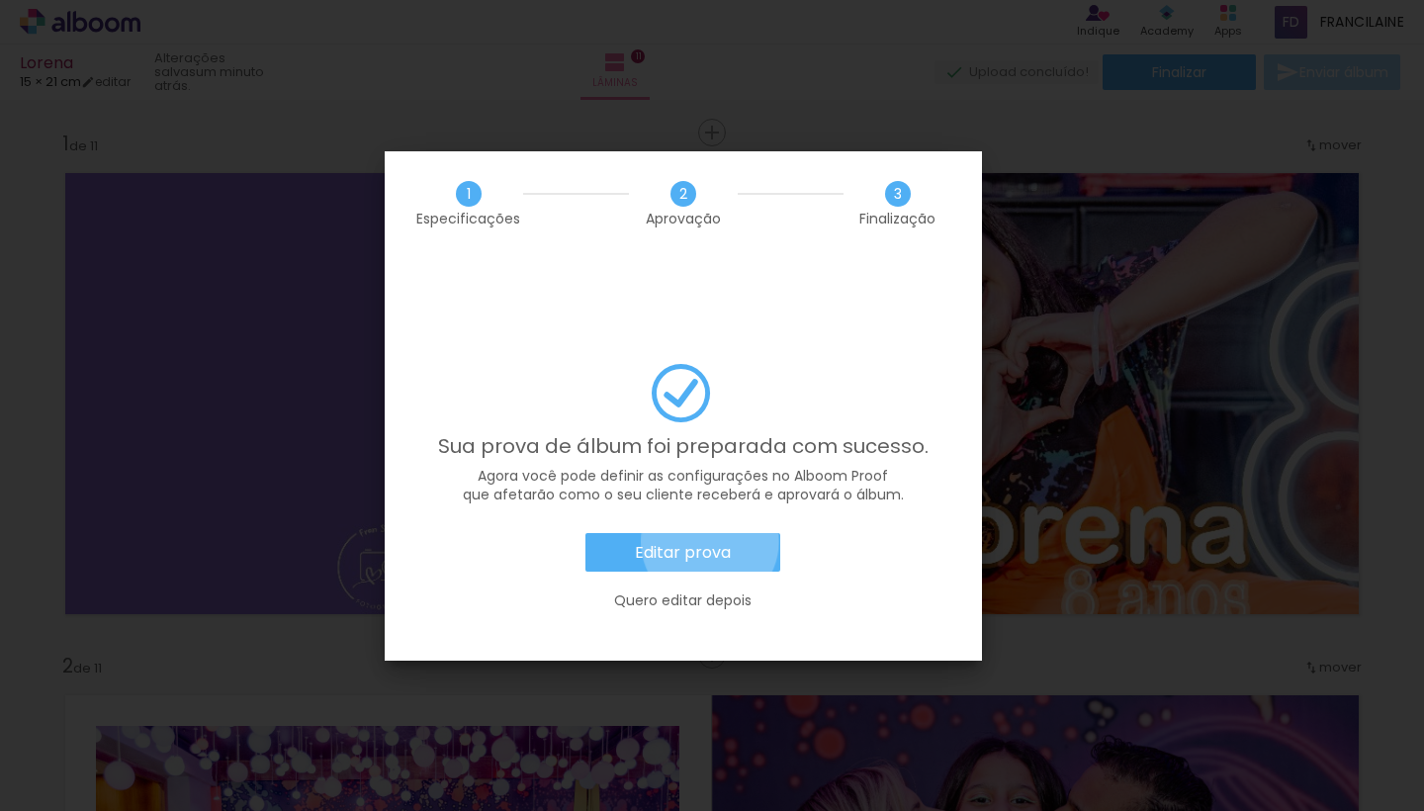
click at [0, 0] on slot "Editar prova" at bounding box center [0, 0] width 0 height 0
